Goal: Task Accomplishment & Management: Manage account settings

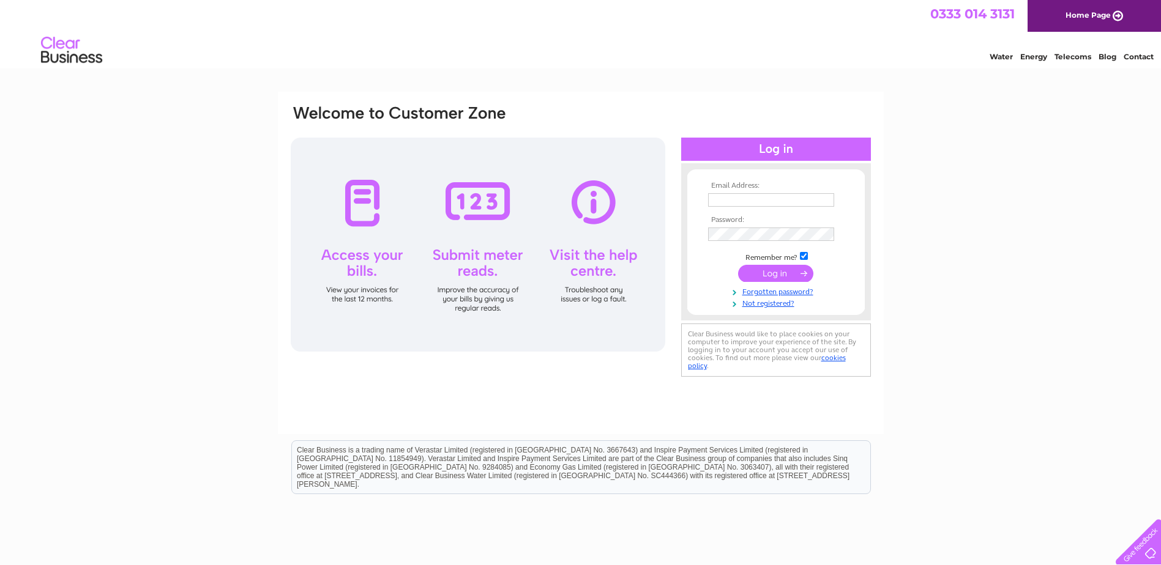
type input "anya@pittenweem.co.uk"
click at [776, 270] on input "submit" at bounding box center [775, 273] width 75 height 17
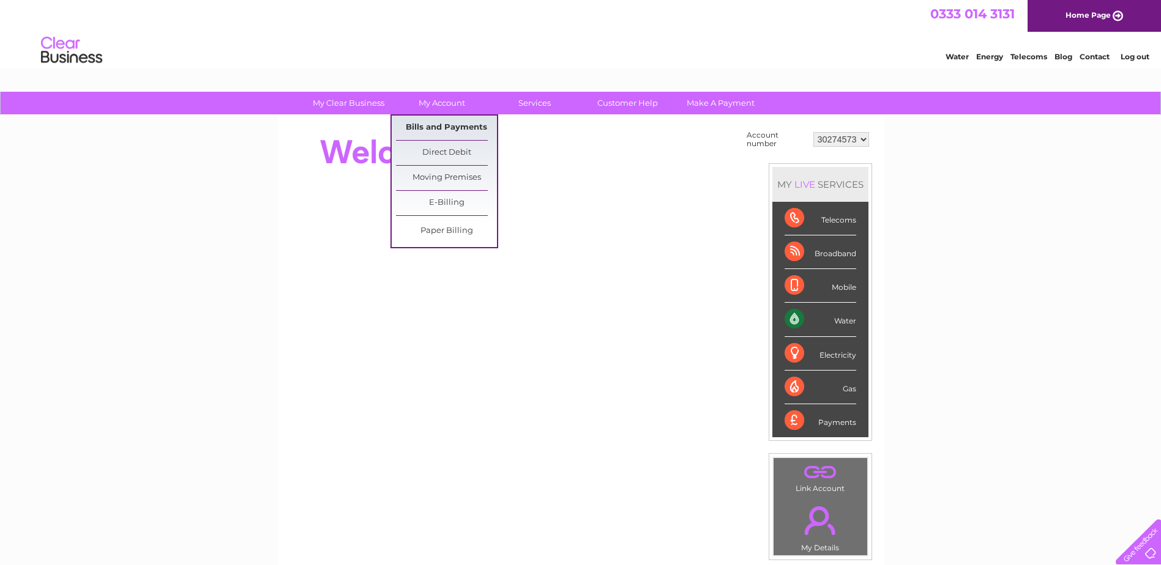
click at [423, 128] on link "Bills and Payments" at bounding box center [446, 128] width 101 height 24
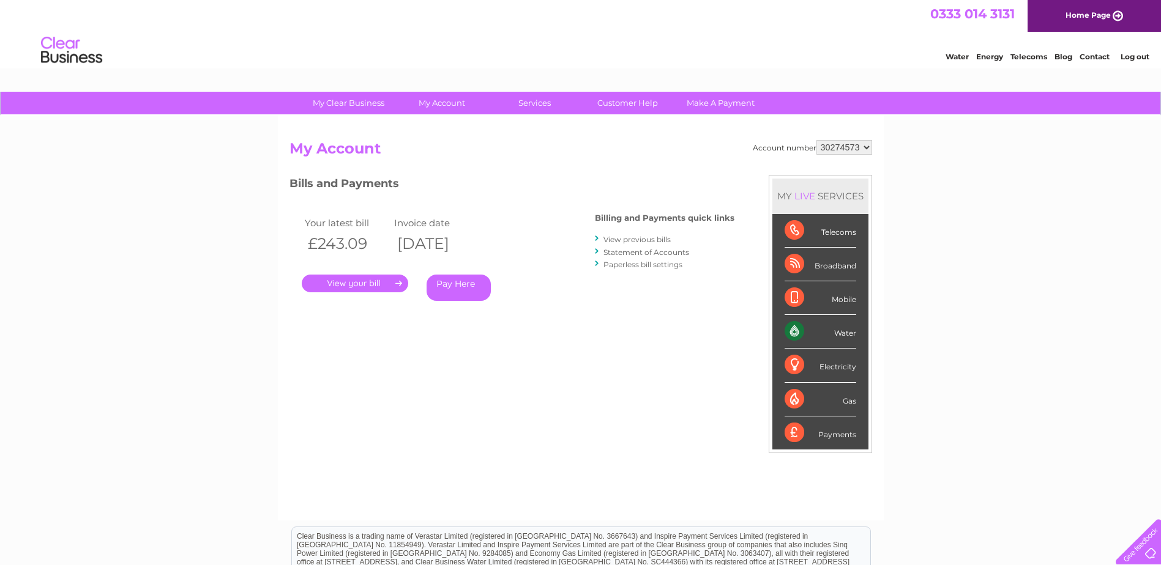
click at [348, 287] on link "." at bounding box center [355, 284] width 106 height 18
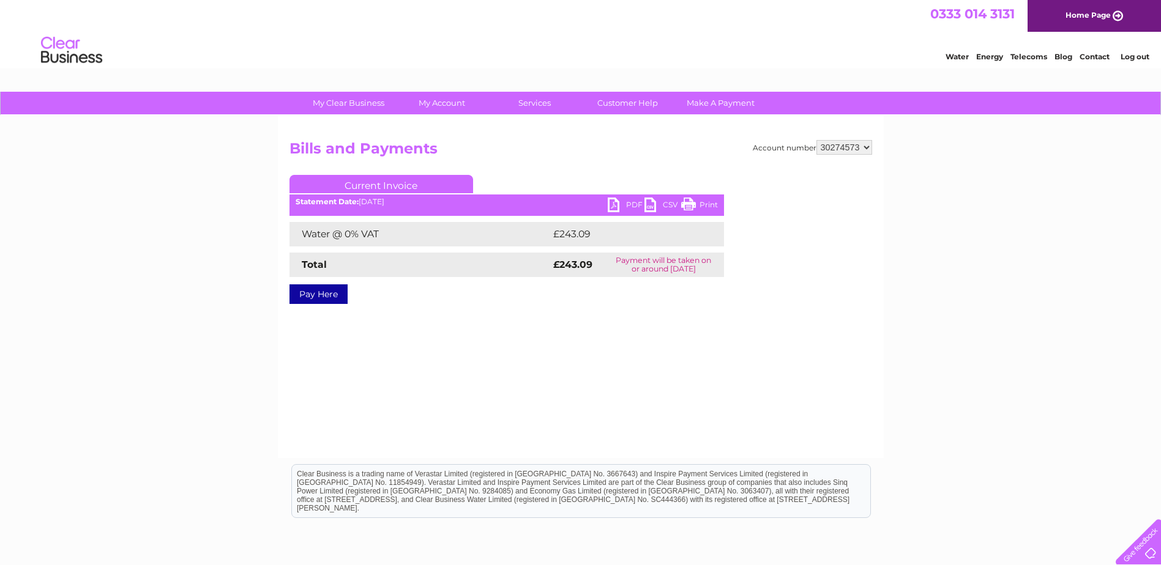
click at [628, 202] on link "PDF" at bounding box center [626, 207] width 37 height 18
